Goal: Task Accomplishment & Management: Manage account settings

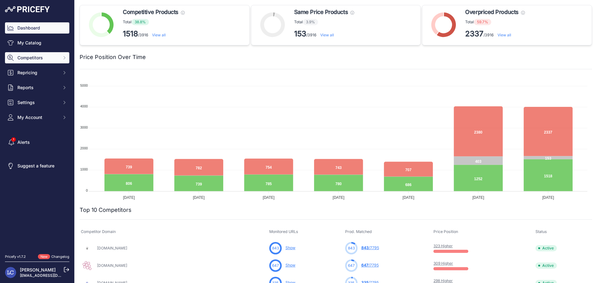
click at [47, 60] on span "Competitors" at bounding box center [37, 58] width 41 height 6
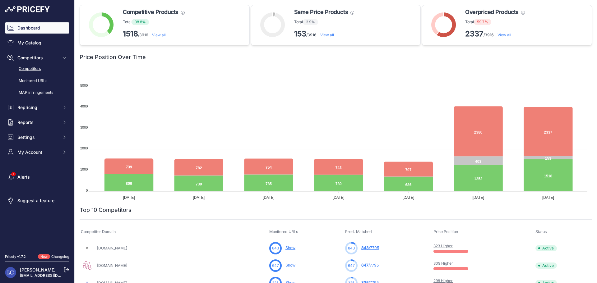
click at [43, 68] on link "Competitors" at bounding box center [37, 68] width 64 height 11
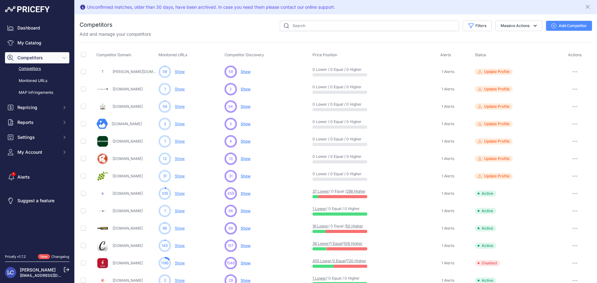
click at [126, 105] on link "Vinoverde.de" at bounding box center [128, 106] width 30 height 5
click at [574, 106] on button "button" at bounding box center [575, 106] width 12 height 9
click at [565, 118] on link "View Competitor Profile" at bounding box center [565, 120] width 52 height 10
click at [37, 43] on link "My Catalog" at bounding box center [37, 42] width 64 height 11
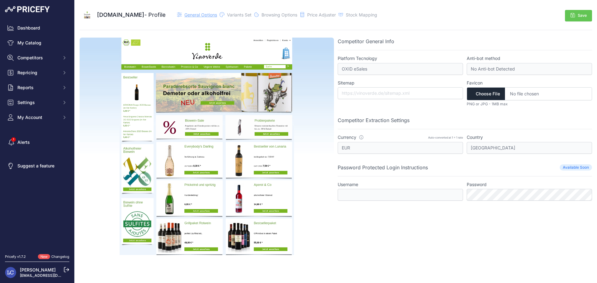
click at [192, 15] on span "General Options" at bounding box center [201, 14] width 33 height 5
click at [228, 14] on span "Variants Set" at bounding box center [239, 14] width 25 height 5
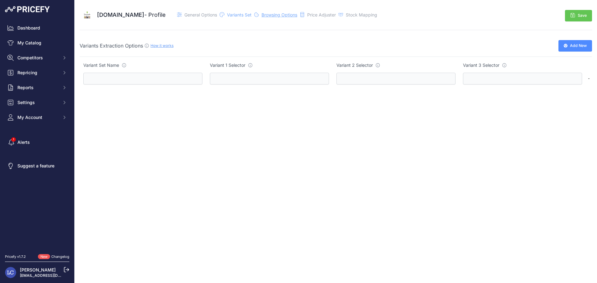
click at [262, 15] on span "Browsing Options" at bounding box center [280, 14] width 36 height 5
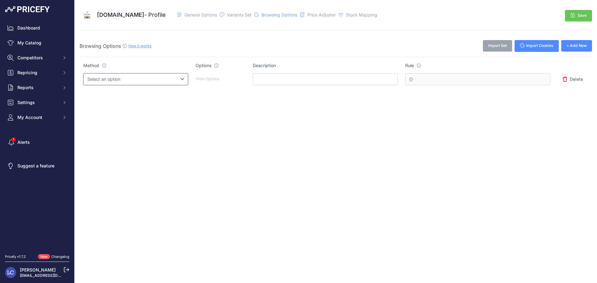
click at [188, 82] on select "Select an option Query String Local Storage Cookie Automatic Actions" at bounding box center [135, 79] width 105 height 12
click at [273, 14] on span "Browsing Options" at bounding box center [280, 14] width 36 height 5
click at [307, 17] on div "Price Adjuster" at bounding box center [321, 15] width 29 height 6
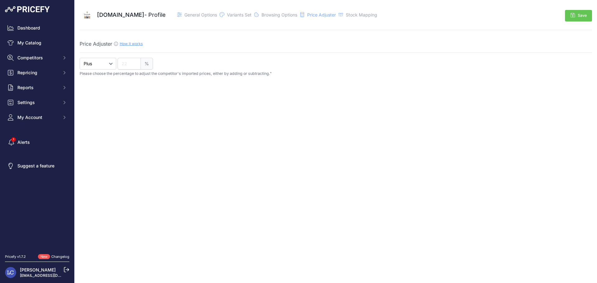
click at [137, 44] on link "How it works" at bounding box center [131, 43] width 23 height 5
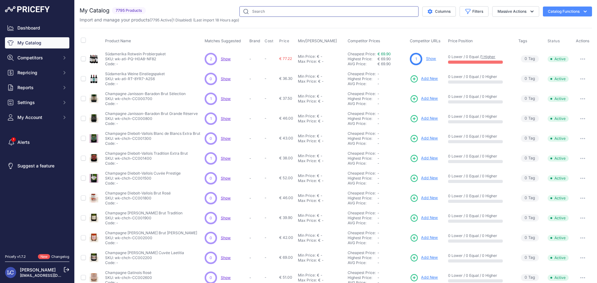
click at [271, 10] on input "text" at bounding box center [329, 11] width 179 height 11
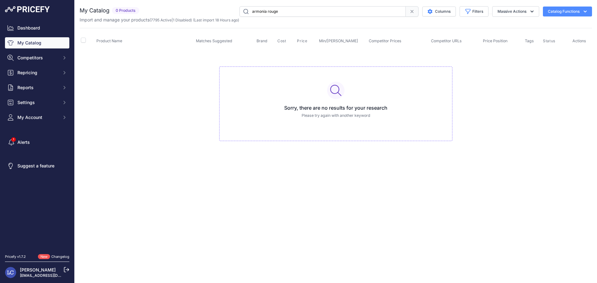
click at [292, 12] on input "armonia rouge" at bounding box center [323, 11] width 166 height 11
type input "armonia"
click at [410, 11] on icon at bounding box center [412, 11] width 5 height 5
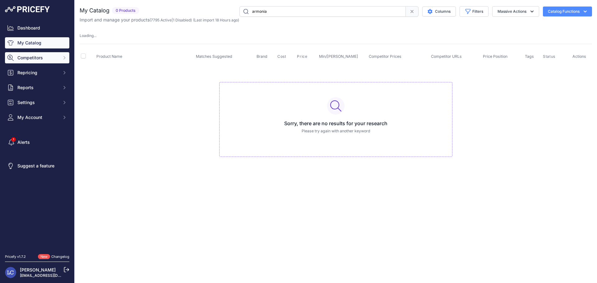
click at [45, 56] on span "Competitors" at bounding box center [37, 58] width 41 height 6
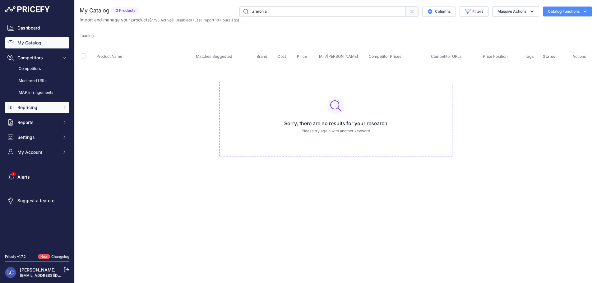
click at [38, 105] on span "Repricing" at bounding box center [37, 108] width 41 height 6
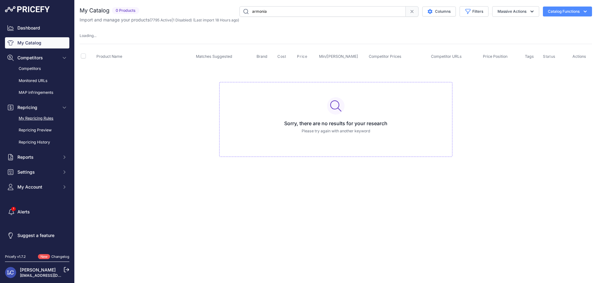
click at [38, 119] on link "My Repricing Rules" at bounding box center [37, 118] width 64 height 11
click at [40, 129] on link "Repricing Preview" at bounding box center [37, 130] width 64 height 11
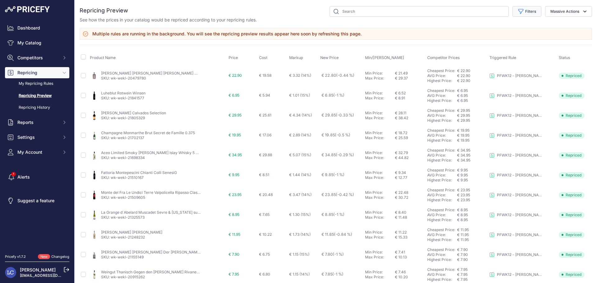
click at [518, 12] on icon "button" at bounding box center [521, 11] width 6 height 6
click at [508, 35] on select "Select an option PFWK03 - [PERSON_NAME] (wk-l39) - Preisanpassung high to low -…" at bounding box center [507, 35] width 60 height 11
select select "7463"
click at [477, 30] on select "Select an option PFWK03 - Freund (wk-l39) - Preisanpassung high to low - LOW CO…" at bounding box center [507, 35] width 60 height 11
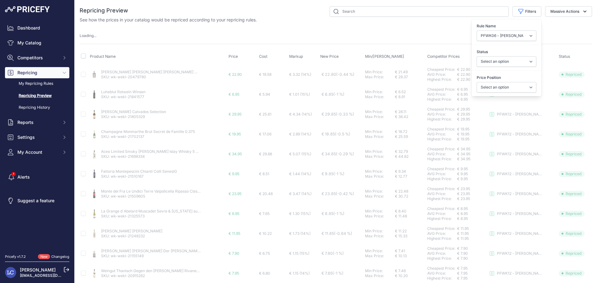
click at [455, 35] on div "Loading ..." at bounding box center [336, 36] width 513 height 6
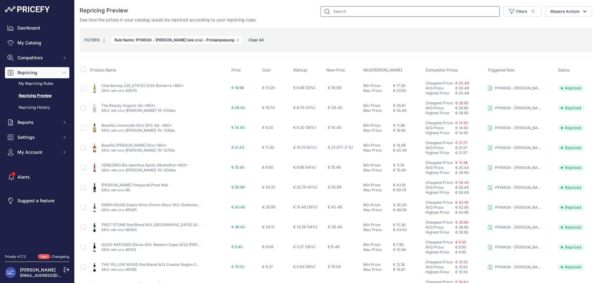
click at [401, 12] on input "text" at bounding box center [410, 11] width 179 height 11
type input "armo"
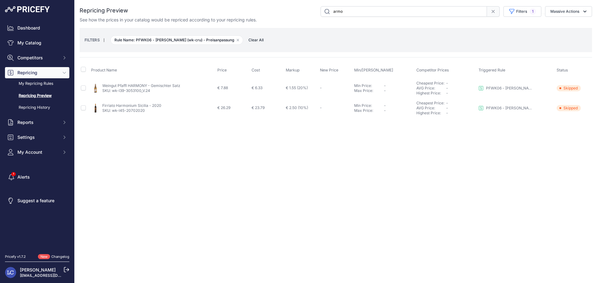
click at [492, 12] on icon at bounding box center [493, 11] width 5 height 5
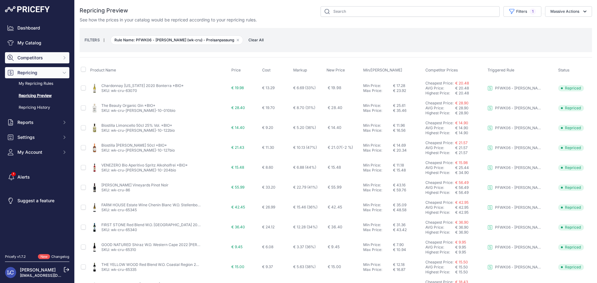
drag, startPoint x: 45, startPoint y: 43, endPoint x: 31, endPoint y: 58, distance: 20.7
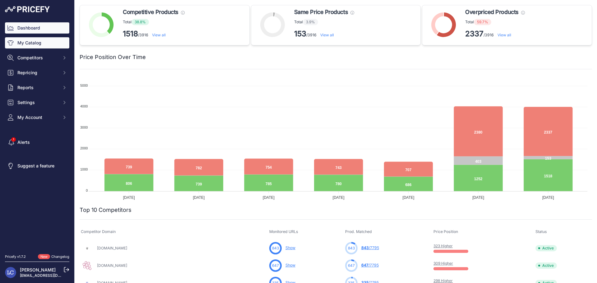
click at [25, 41] on link "My Catalog" at bounding box center [37, 42] width 64 height 11
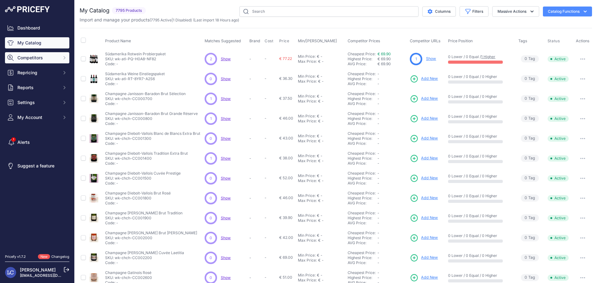
click at [44, 56] on span "Competitors" at bounding box center [37, 58] width 41 height 6
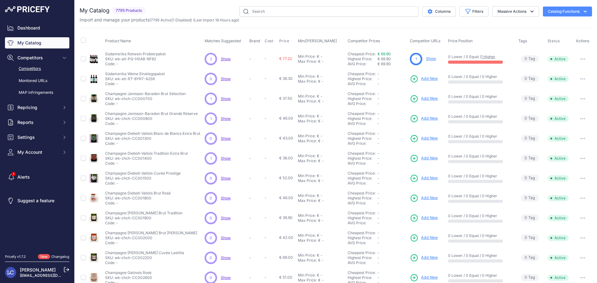
click at [40, 67] on link "Competitors" at bounding box center [37, 68] width 64 height 11
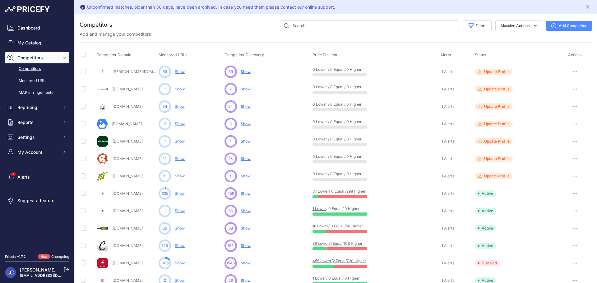
click at [244, 107] on span "Show" at bounding box center [246, 106] width 10 height 5
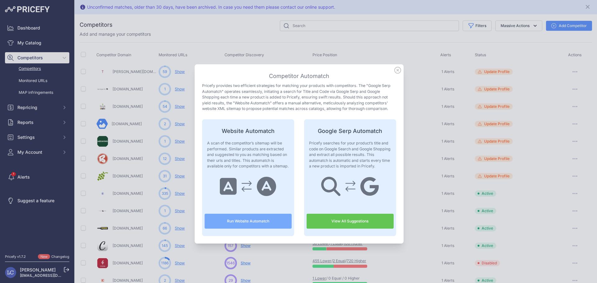
click at [395, 71] on icon at bounding box center [398, 70] width 6 height 6
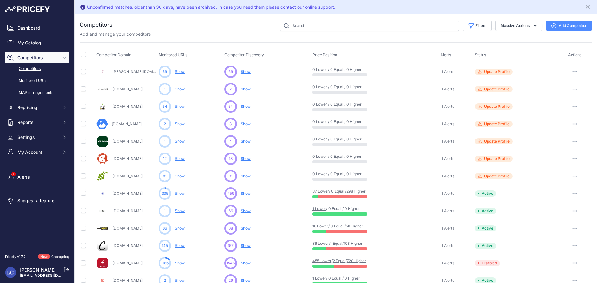
click at [178, 72] on link "Show" at bounding box center [180, 71] width 10 height 5
click at [180, 107] on link "Show" at bounding box center [180, 106] width 10 height 5
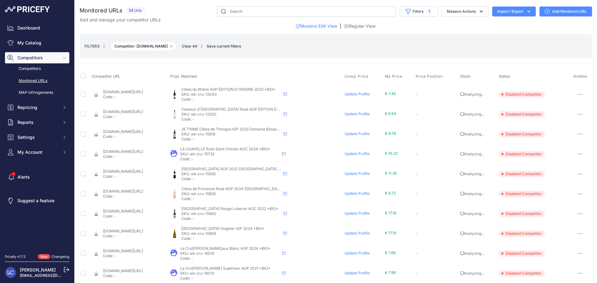
click at [360, 93] on link "Update Profile" at bounding box center [357, 94] width 25 height 5
click at [363, 115] on link "Update Profile" at bounding box center [357, 114] width 25 height 5
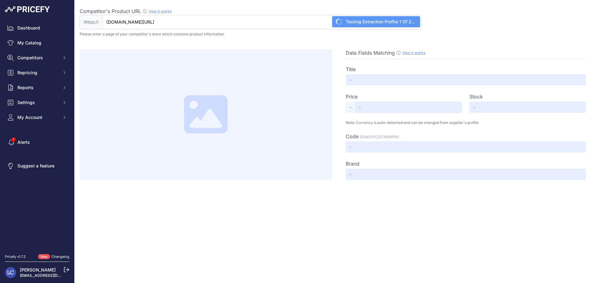
click at [287, 21] on input "[DOMAIN_NAME][URL]" at bounding box center [261, 22] width 319 height 14
paste input "[URL][DOMAIN_NAME]"
type input "[URL][DOMAIN_NAME]"
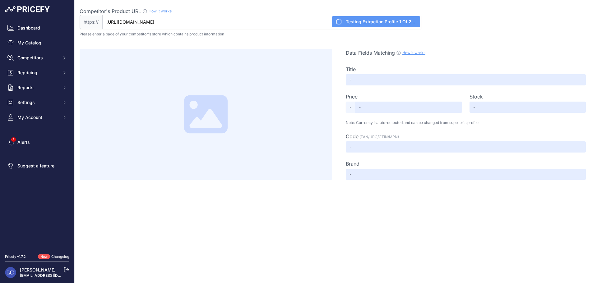
type input "Produktbezeichnung"
type input "119.99"
type input "Not Found"
type input "vinoverde"
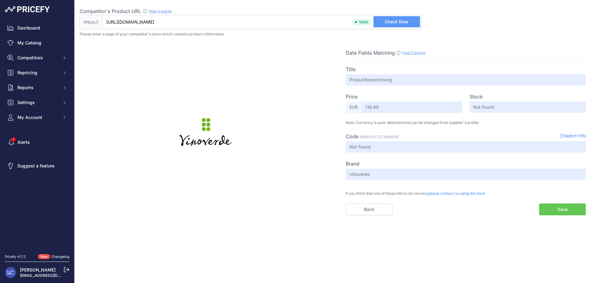
type input "[DOMAIN_NAME][URL]"
click at [369, 106] on input "119.99" at bounding box center [412, 107] width 100 height 11
click at [371, 107] on input "119.99" at bounding box center [412, 107] width 100 height 11
drag, startPoint x: 371, startPoint y: 107, endPoint x: 364, endPoint y: 107, distance: 7.2
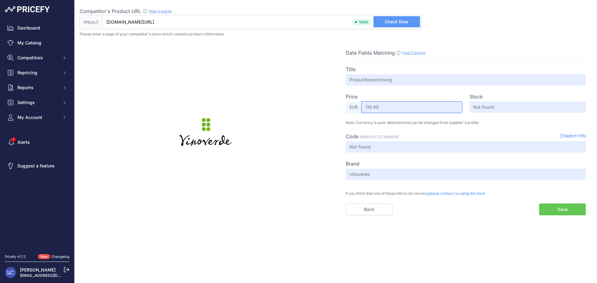
click at [364, 107] on input "119.99" at bounding box center [412, 107] width 100 height 11
click at [378, 127] on div "Title Produktbezeichnung Price Select Info EUR 119.99 Stock Not Found Code Brand" at bounding box center [466, 137] width 240 height 156
click at [551, 211] on button "Save" at bounding box center [563, 210] width 47 height 12
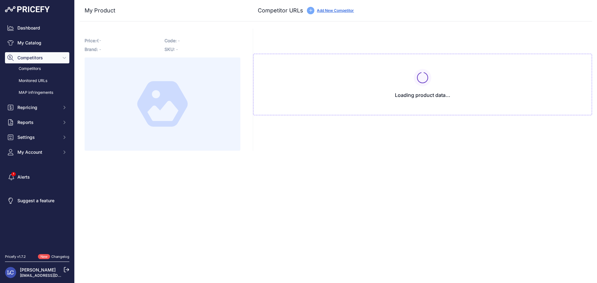
type input "vinobucks.de/shop/en/red-wines/france/cotes-du-rhone-aop-edition-d-origine-2023…"
type input "www.vinoverde.de/Rhone-Origines.html?prirule_jdsnikfkfjsd=7560"
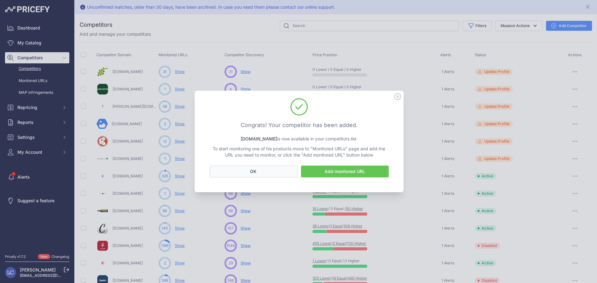
click at [286, 171] on button "OK" at bounding box center [254, 172] width 88 height 12
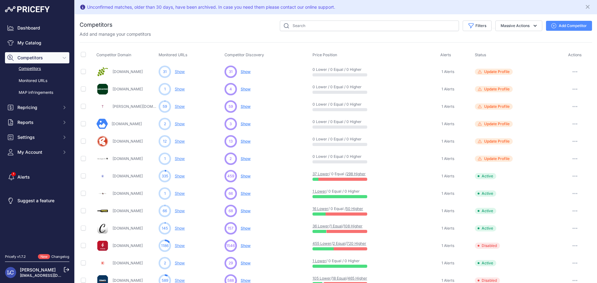
click at [177, 160] on link "Show" at bounding box center [180, 159] width 10 height 5
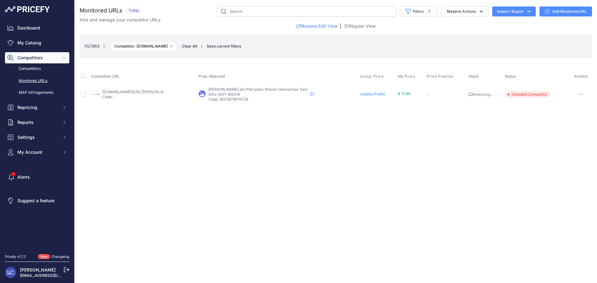
click at [137, 91] on link "weinpunktonline.de/products/mayer-am-pfarrplatz-wiener-gemischter-satz-2023?pri…" at bounding box center [137, 92] width 70 height 5
click at [360, 93] on link "Update Profile" at bounding box center [372, 94] width 25 height 5
click at [173, 45] on icon "button" at bounding box center [171, 46] width 2 height 2
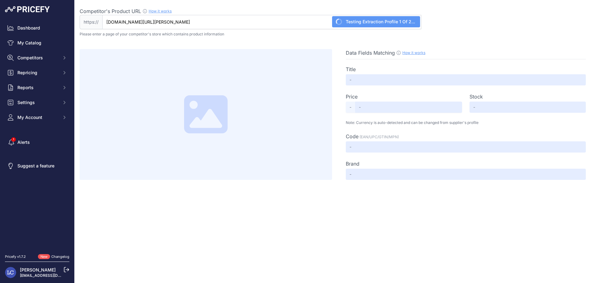
click at [294, 21] on input "[DOMAIN_NAME][URL][PERSON_NAME]" at bounding box center [261, 22] width 319 height 14
paste input "[URL][DOMAIN_NAME][PERSON_NAME]"
type input "[DOMAIN_NAME][URL][PERSON_NAME]"
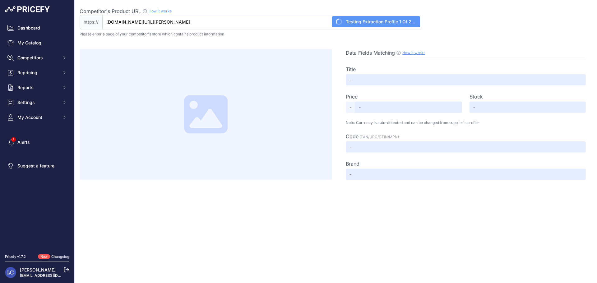
type input "[PERSON_NAME] am Pfarrplatz Wiener Gemischter Satz 2023"
type input "13.2"
type input "Available"
type input "P0711S"
type input "[PERSON_NAME] am Pfarrplatz"
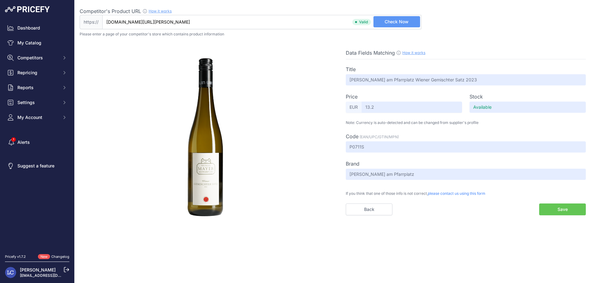
click at [552, 207] on button "Save" at bounding box center [563, 210] width 47 height 12
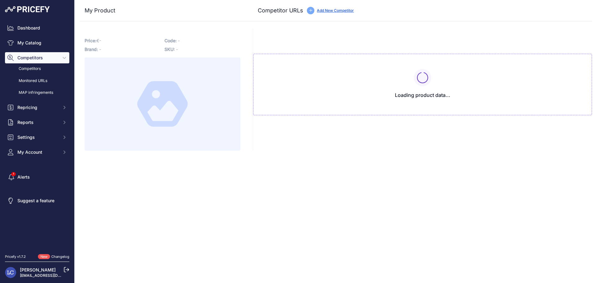
type input "[DOMAIN_NAME][URL][PERSON_NAME]"
type input "www.ludwig-von-kapff.de/mayer-am-pfarrplatz-wiener-gemischter-satz-192009.html?…"
type input "www.vinello.de/wiener-gemischter-satz-mayer-am-pfarrplatz?prirule_jdsnikfkfjsd=…"
type input "www.vivino.com/DE/de/mayer-am-pfarrplatz-wiener-gemischter-satz/w/1564997?priru…"
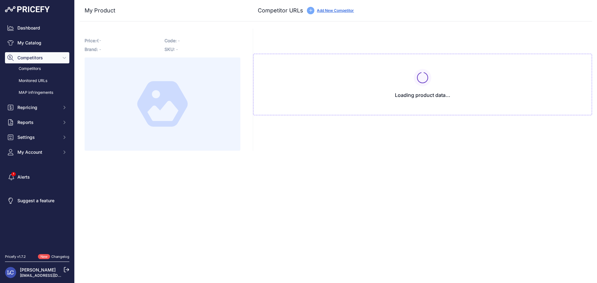
type input "weinpunktonline.de/products/mayer-am-pfarrplatz-wiener-gemischter-satz-2023?pri…"
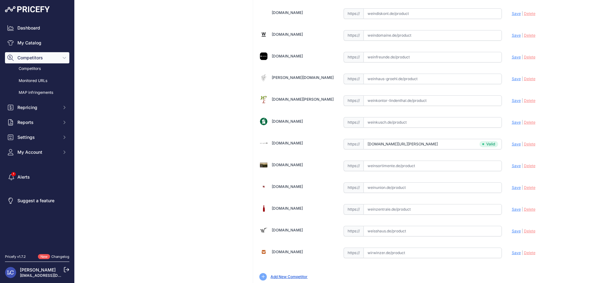
scroll to position [1921, 0]
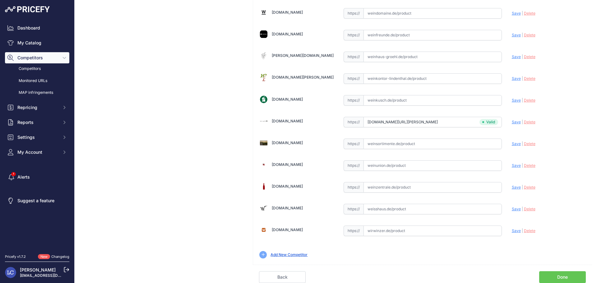
click at [560, 274] on link "Done" at bounding box center [563, 278] width 47 height 12
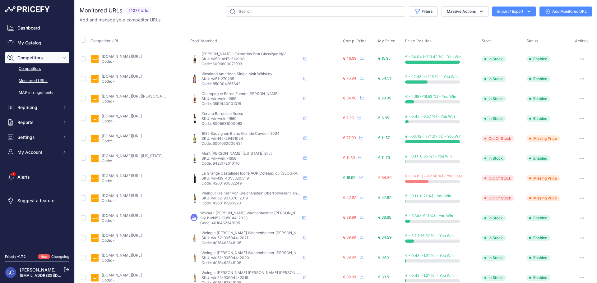
click at [30, 68] on link "Competitors" at bounding box center [37, 68] width 64 height 11
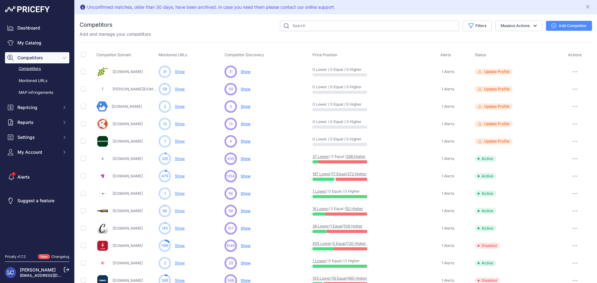
click at [179, 141] on link "Show" at bounding box center [180, 141] width 10 height 5
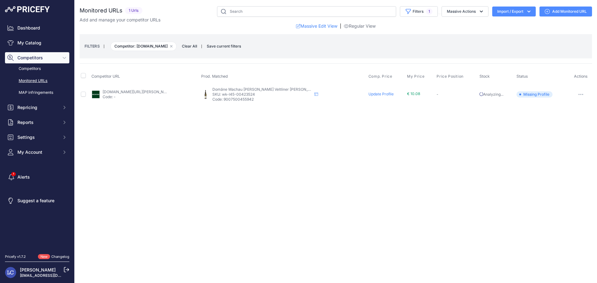
click at [155, 93] on link "[DOMAIN_NAME][URL][PERSON_NAME][PERSON_NAME][PERSON_NAME]" at bounding box center [168, 92] width 131 height 5
click at [372, 93] on link "Update Profile" at bounding box center [381, 94] width 25 height 5
click at [170, 46] on icon "button" at bounding box center [171, 46] width 2 height 2
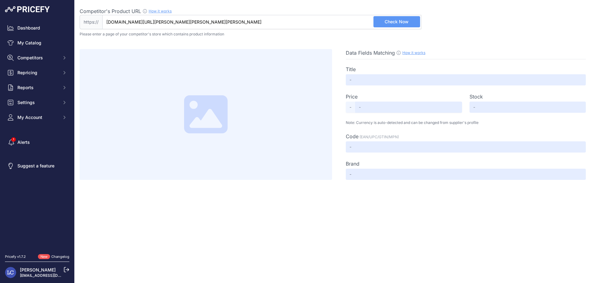
click at [329, 23] on input "[DOMAIN_NAME][URL][PERSON_NAME][PERSON_NAME][PERSON_NAME]" at bounding box center [261, 22] width 319 height 14
paste input "[URL][DOMAIN_NAME][PERSON_NAME][PERSON_NAME][PERSON_NAME]"
type input "www.meravino.de/wein/weisswein/domaene-wachau-gruener-veltliner-federspiel-duer…"
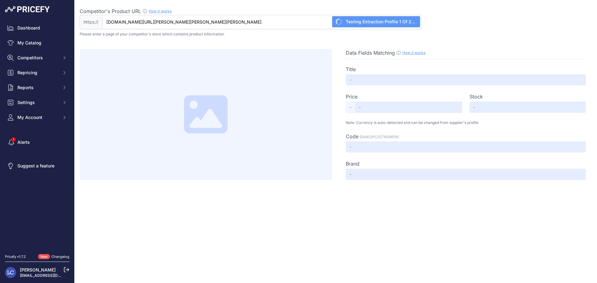
click at [449, 19] on div "Competitor's Product URL How it works In order to create your competitor's extr…" at bounding box center [336, 18] width 513 height 22
type input "Domäne Wachau Grüner Veltliner Federspiel Dürnstein 2024"
type input "13.90"
type input "Available"
type input "AT012317"
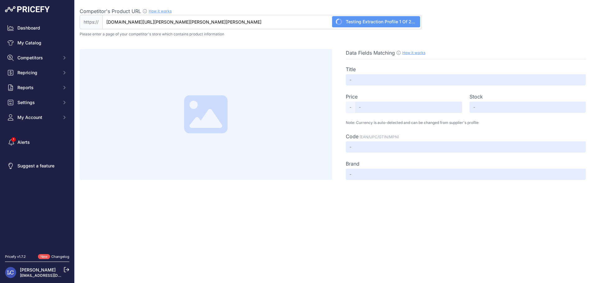
type input "Domäne Wachau"
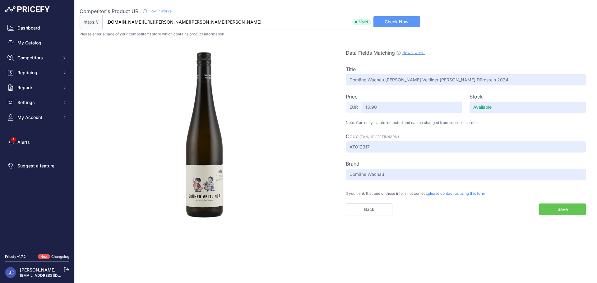
click at [554, 211] on button "Save" at bounding box center [563, 210] width 47 height 12
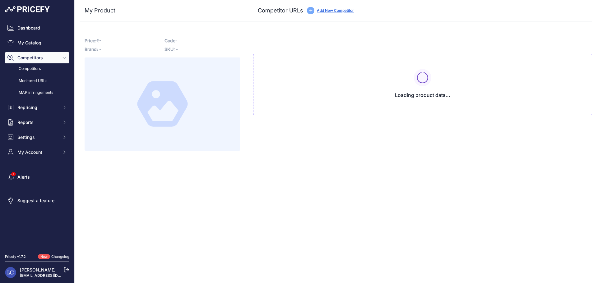
type input "[DOMAIN_NAME][URL][PERSON_NAME]"
type input "[DOMAIN_NAME][URL][PERSON_NAME][PERSON_NAME]"
type input "[DOMAIN_NAME][URL][PERSON_NAME][PERSON_NAME][PERSON_NAME]"
type input "[DOMAIN_NAME][URL][PERSON_NAME][PERSON_NAME]"
type input "[DOMAIN_NAME][URL][PERSON_NAME][PERSON_NAME][PERSON_NAME]"
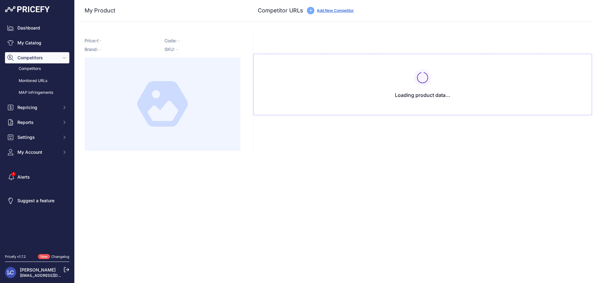
type input "[DOMAIN_NAME][URL][PERSON_NAME][PERSON_NAME]"
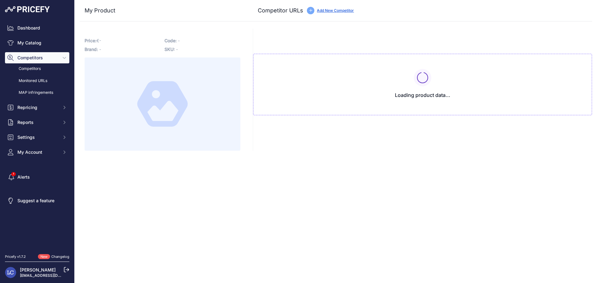
type input "[DOMAIN_NAME][URL][PERSON_NAME][PERSON_NAME]"
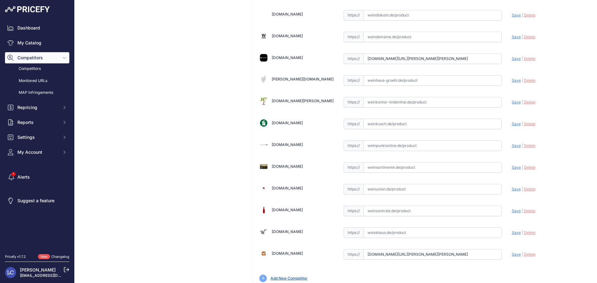
scroll to position [1923, 0]
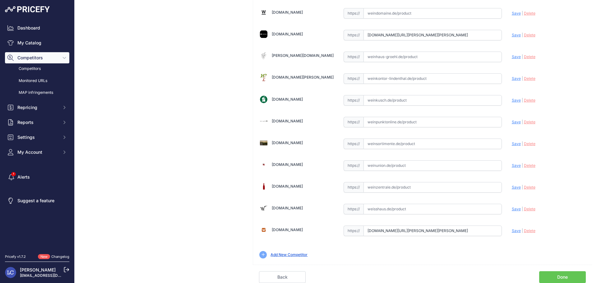
click at [571, 274] on link "Done" at bounding box center [563, 278] width 47 height 12
